Goal: Information Seeking & Learning: Learn about a topic

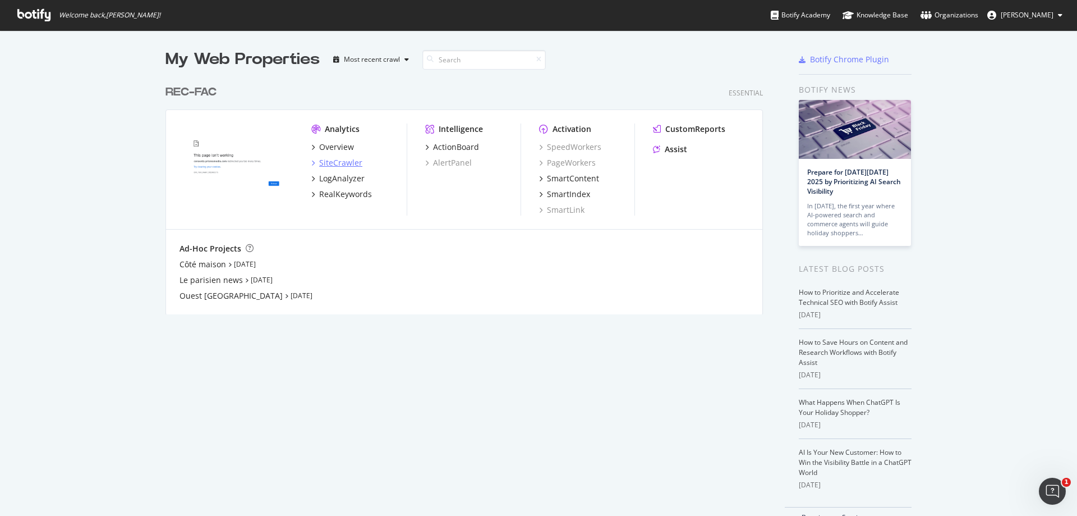
click at [311, 163] on icon "grid" at bounding box center [312, 163] width 3 height 6
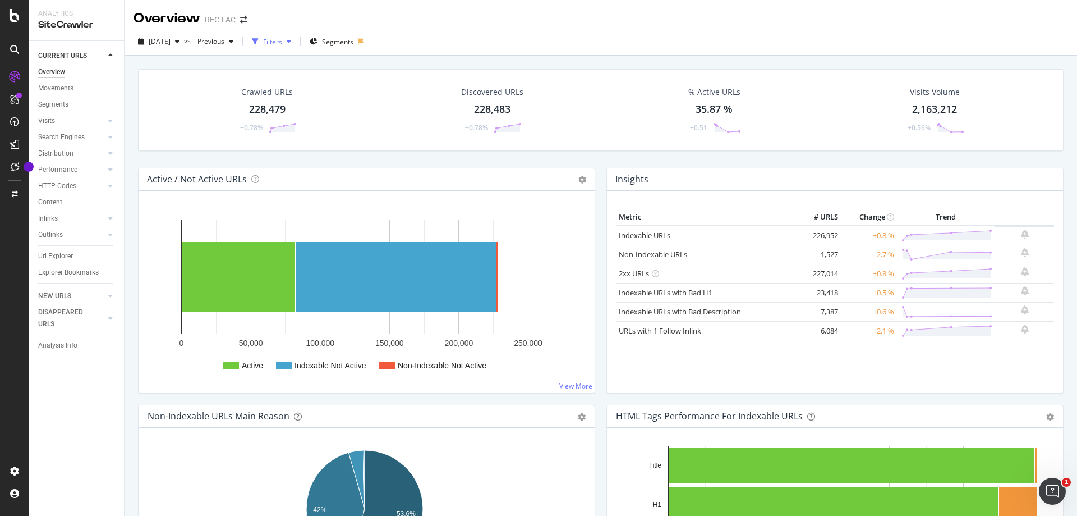
click at [291, 44] on icon "button" at bounding box center [289, 41] width 4 height 7
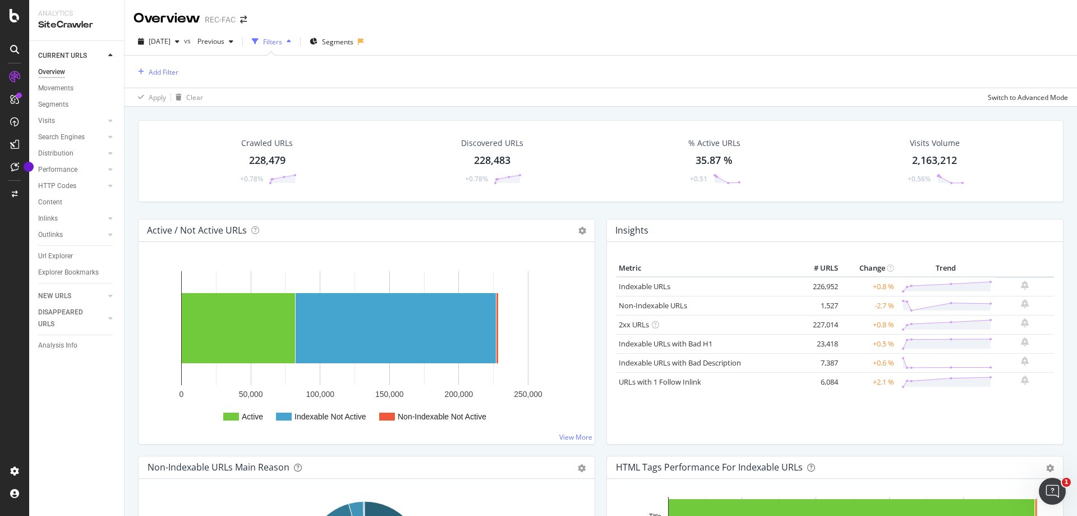
click at [14, 44] on div at bounding box center [15, 49] width 18 height 18
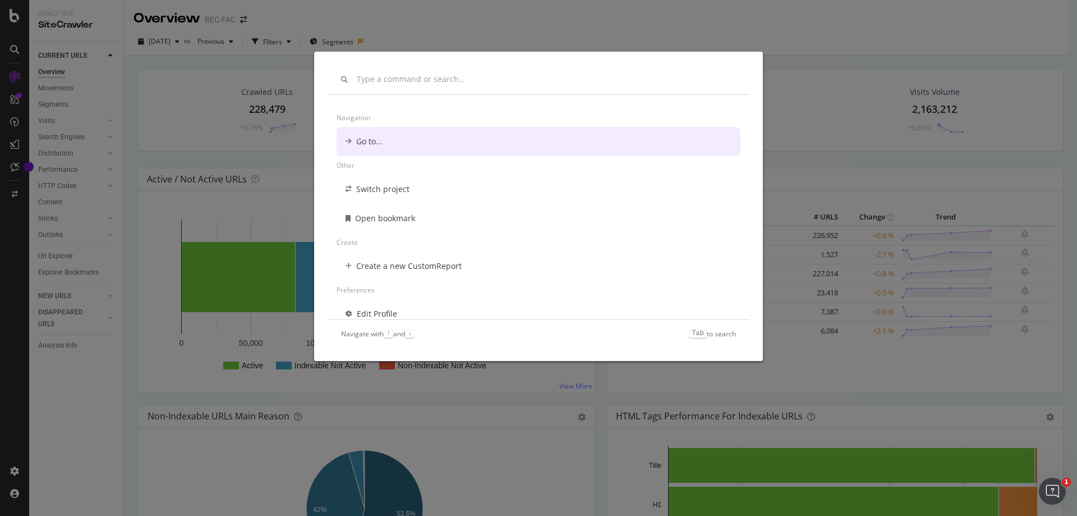
click at [397, 86] on div "modal" at bounding box center [539, 79] width 422 height 29
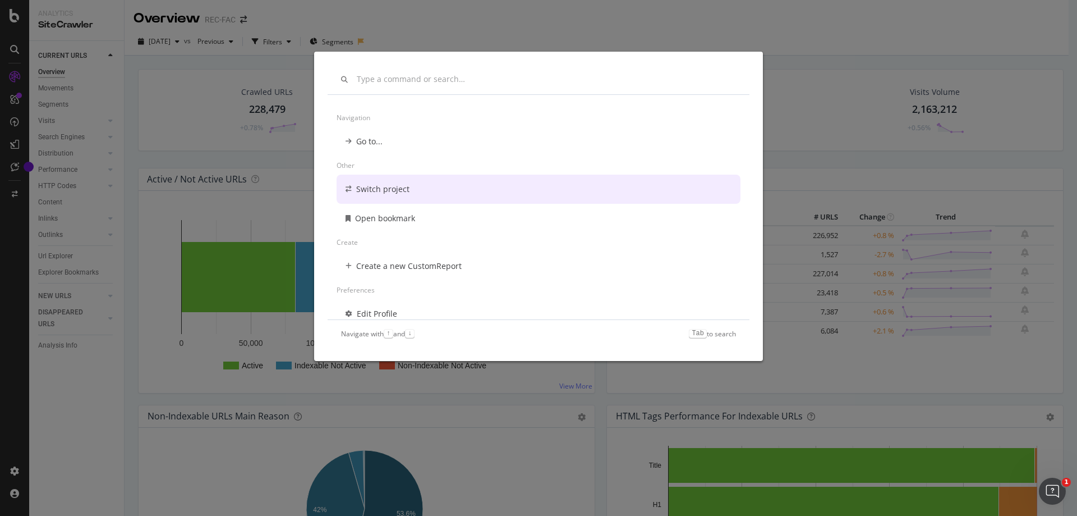
scroll to position [81, 0]
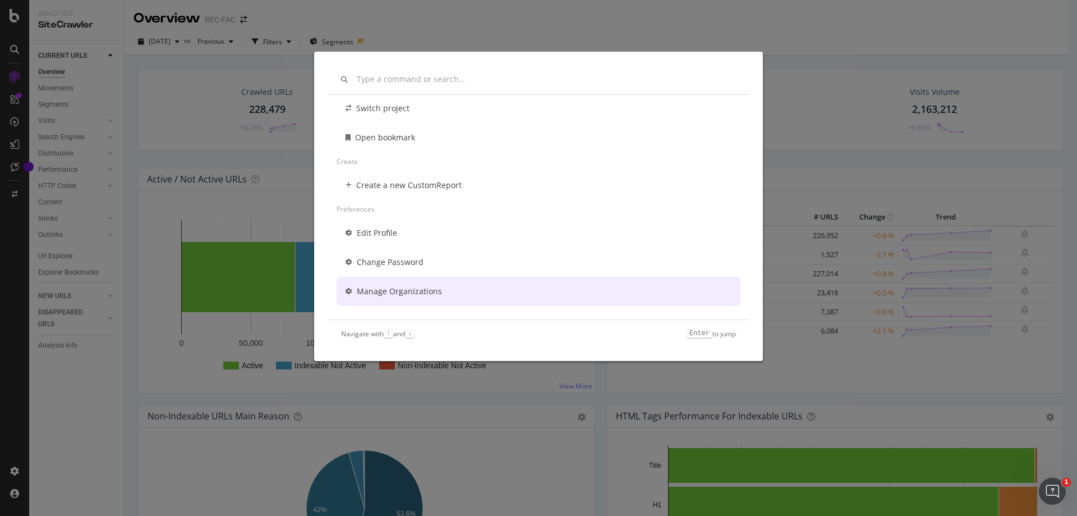
click at [803, 45] on div "Other Switch project Open bookmark Create Create a new CustomReport Preferences…" at bounding box center [538, 258] width 1077 height 516
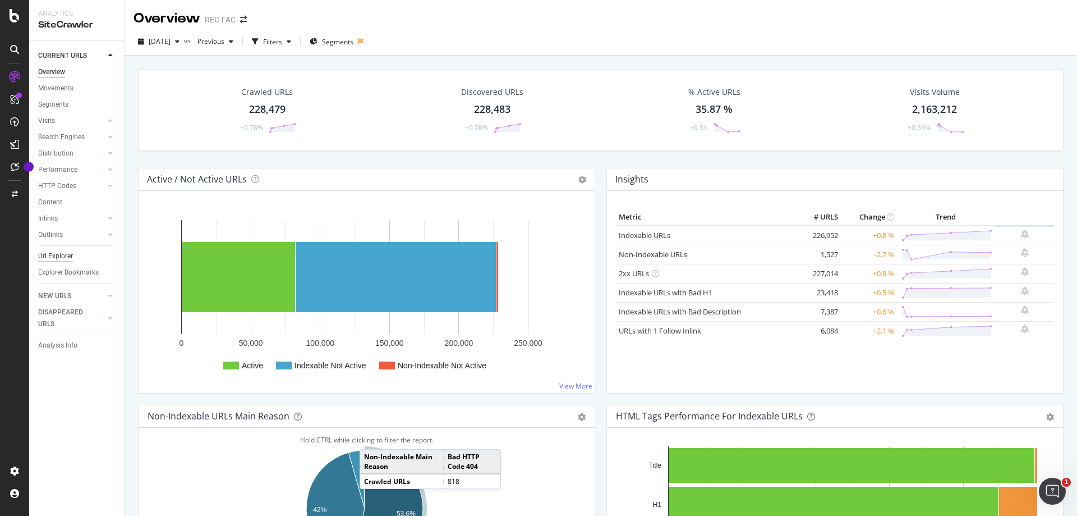
click at [62, 254] on div "Url Explorer" at bounding box center [55, 256] width 35 height 12
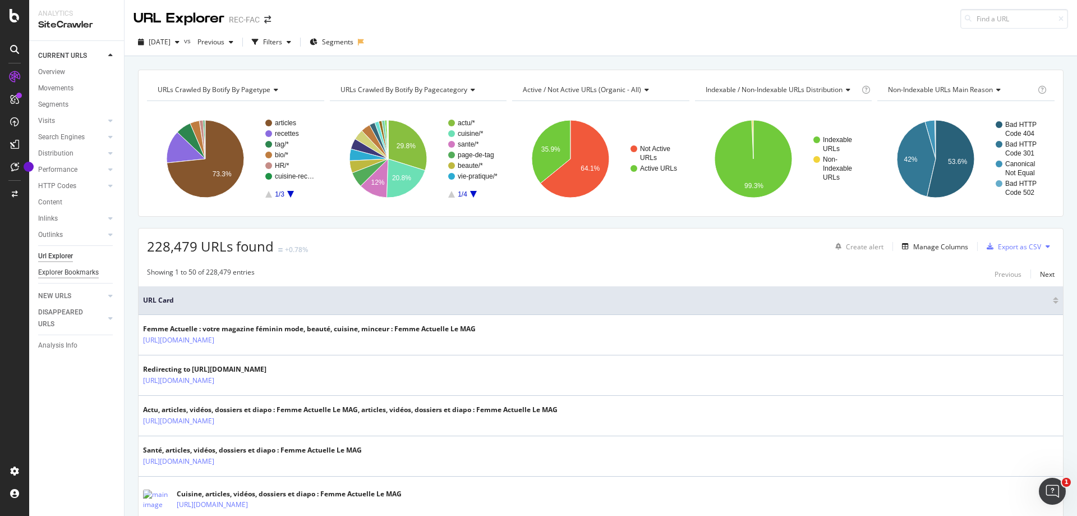
click at [64, 275] on div "Explorer Bookmarks" at bounding box center [68, 273] width 61 height 12
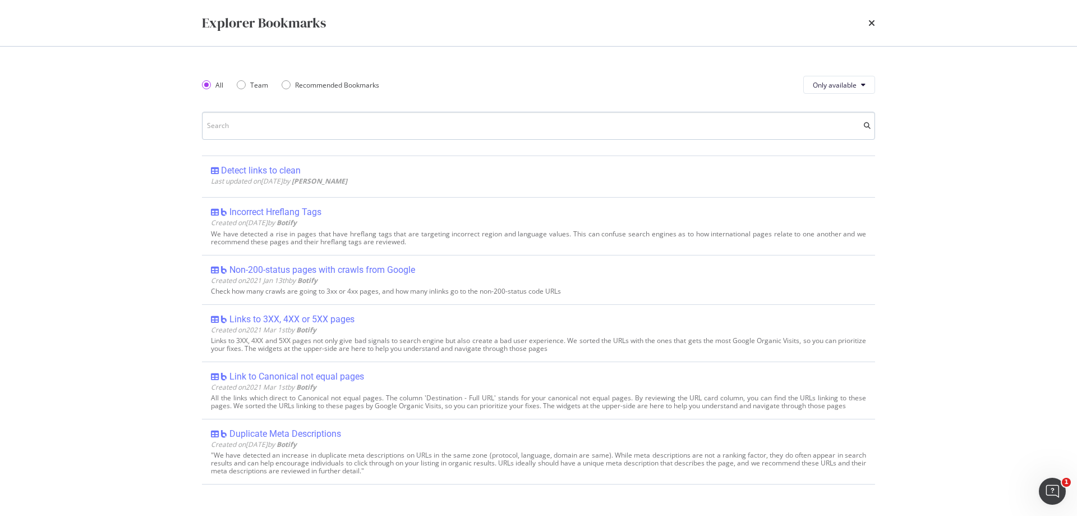
click at [336, 125] on input "modal" at bounding box center [538, 126] width 673 height 28
click at [244, 131] on input "modal" at bounding box center [538, 126] width 673 height 28
click at [850, 90] on button "Only available" at bounding box center [839, 85] width 72 height 18
click at [850, 88] on span "Only available" at bounding box center [835, 85] width 44 height 10
click at [870, 23] on icon "times" at bounding box center [872, 23] width 7 height 9
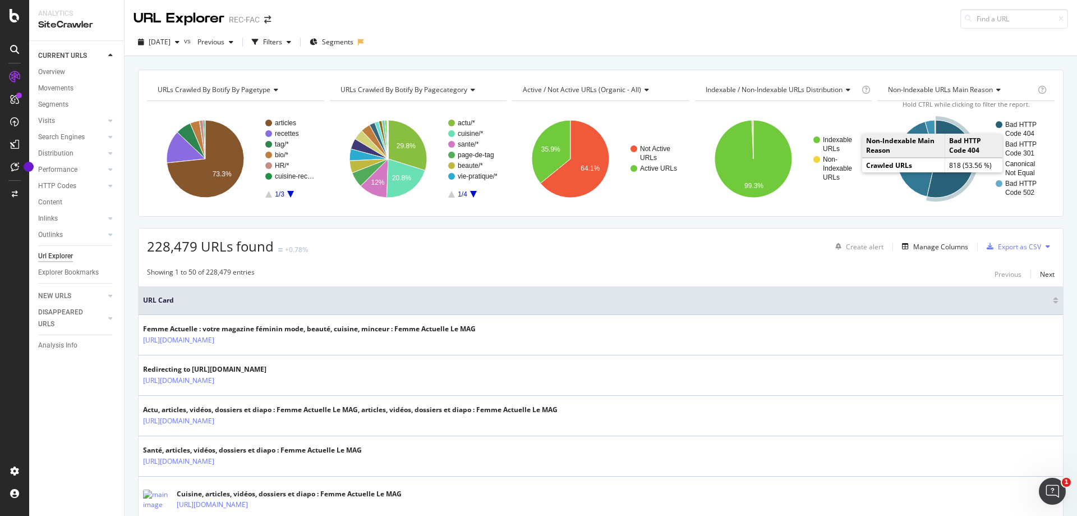
click at [938, 120] on icon "A chart." at bounding box center [952, 159] width 50 height 82
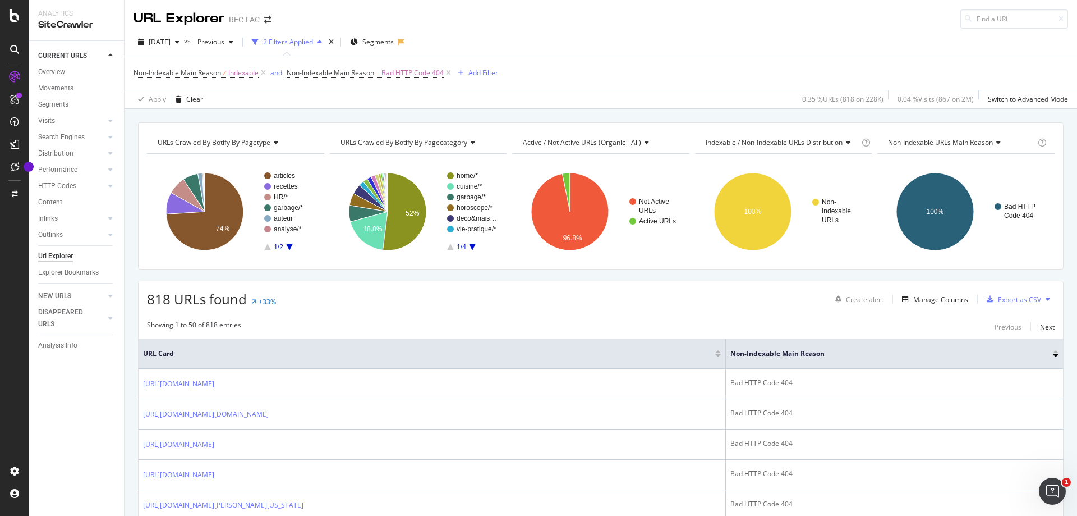
click at [1046, 299] on icon at bounding box center [1048, 299] width 4 height 7
click at [405, 42] on icon at bounding box center [401, 42] width 6 height 7
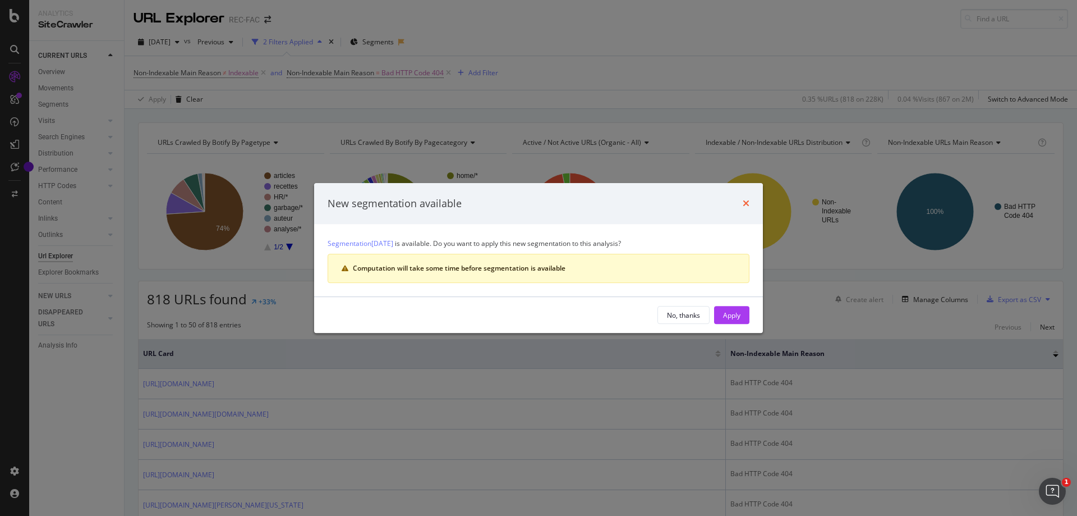
click at [747, 201] on icon "times" at bounding box center [746, 203] width 7 height 9
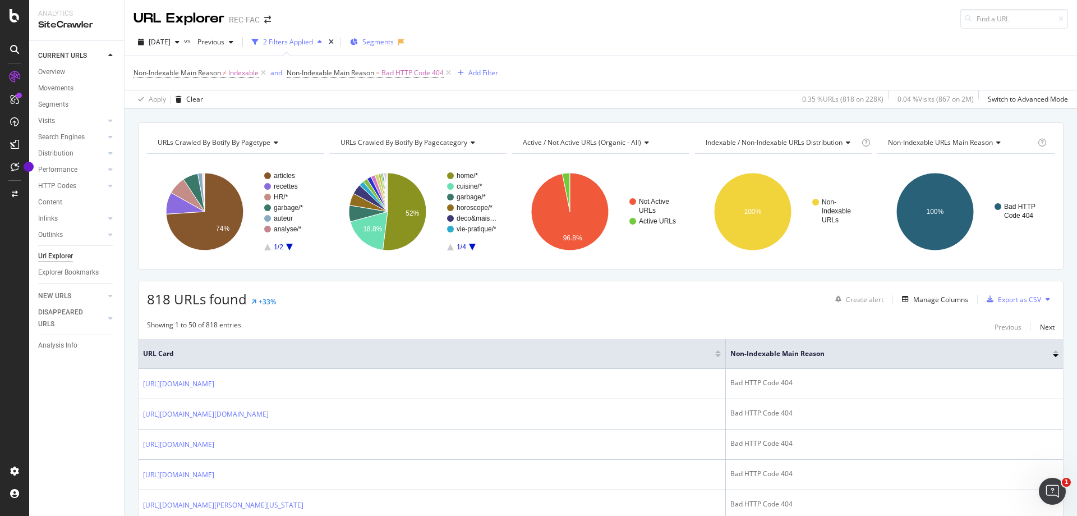
click at [394, 44] on span "Segments" at bounding box center [377, 42] width 31 height 10
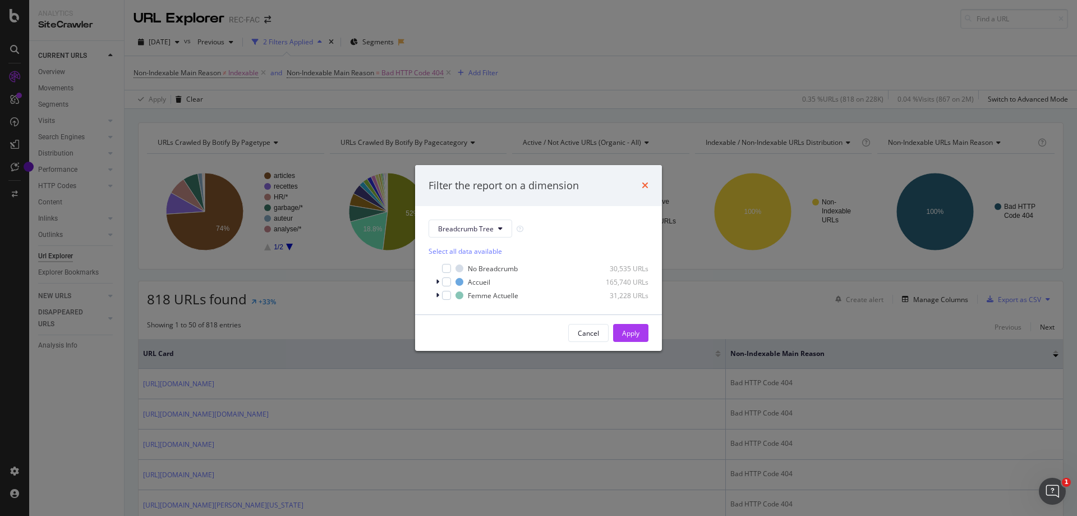
click at [646, 186] on icon "times" at bounding box center [645, 185] width 7 height 9
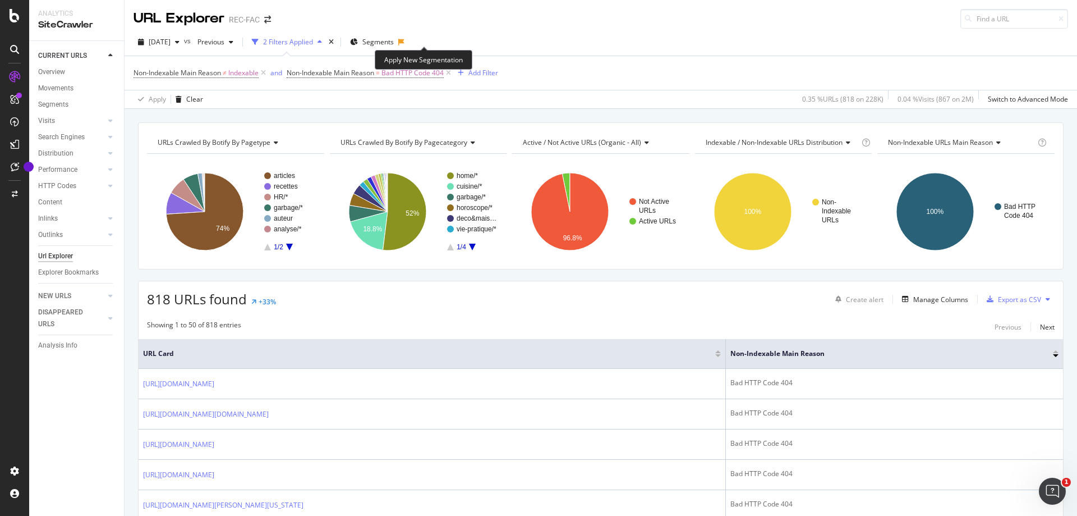
click at [405, 42] on icon at bounding box center [401, 42] width 6 height 7
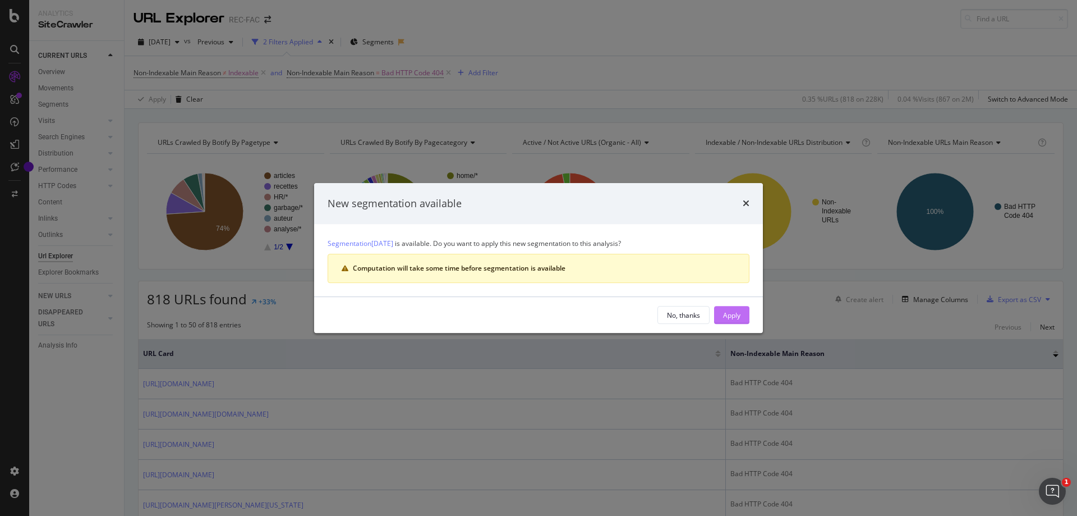
click at [725, 309] on div "Apply" at bounding box center [731, 314] width 17 height 17
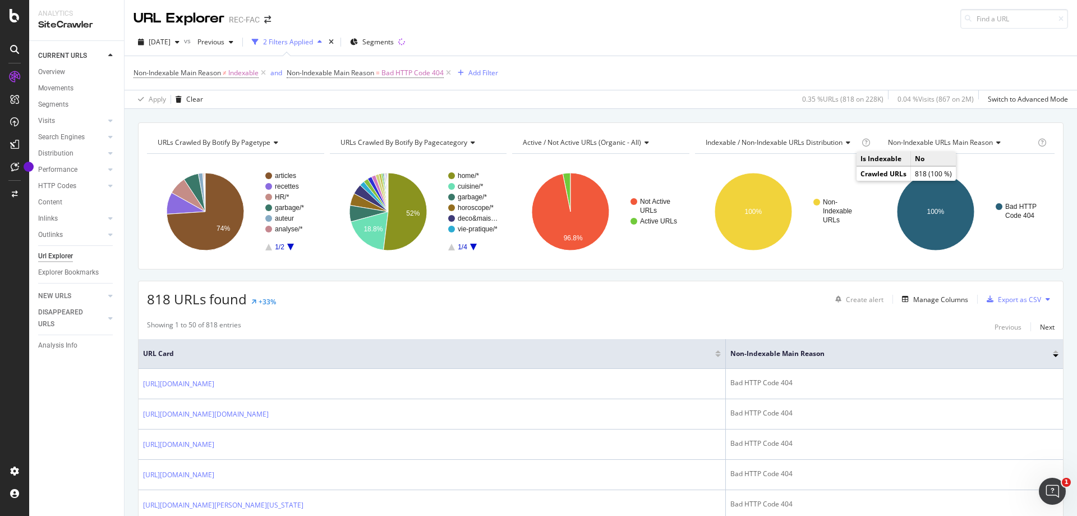
click at [909, 62] on div "Non-Indexable Main Reason ≠ Indexable and Non-Indexable Main Reason = Bad HTTP …" at bounding box center [601, 73] width 935 height 34
